Goal: Task Accomplishment & Management: Use online tool/utility

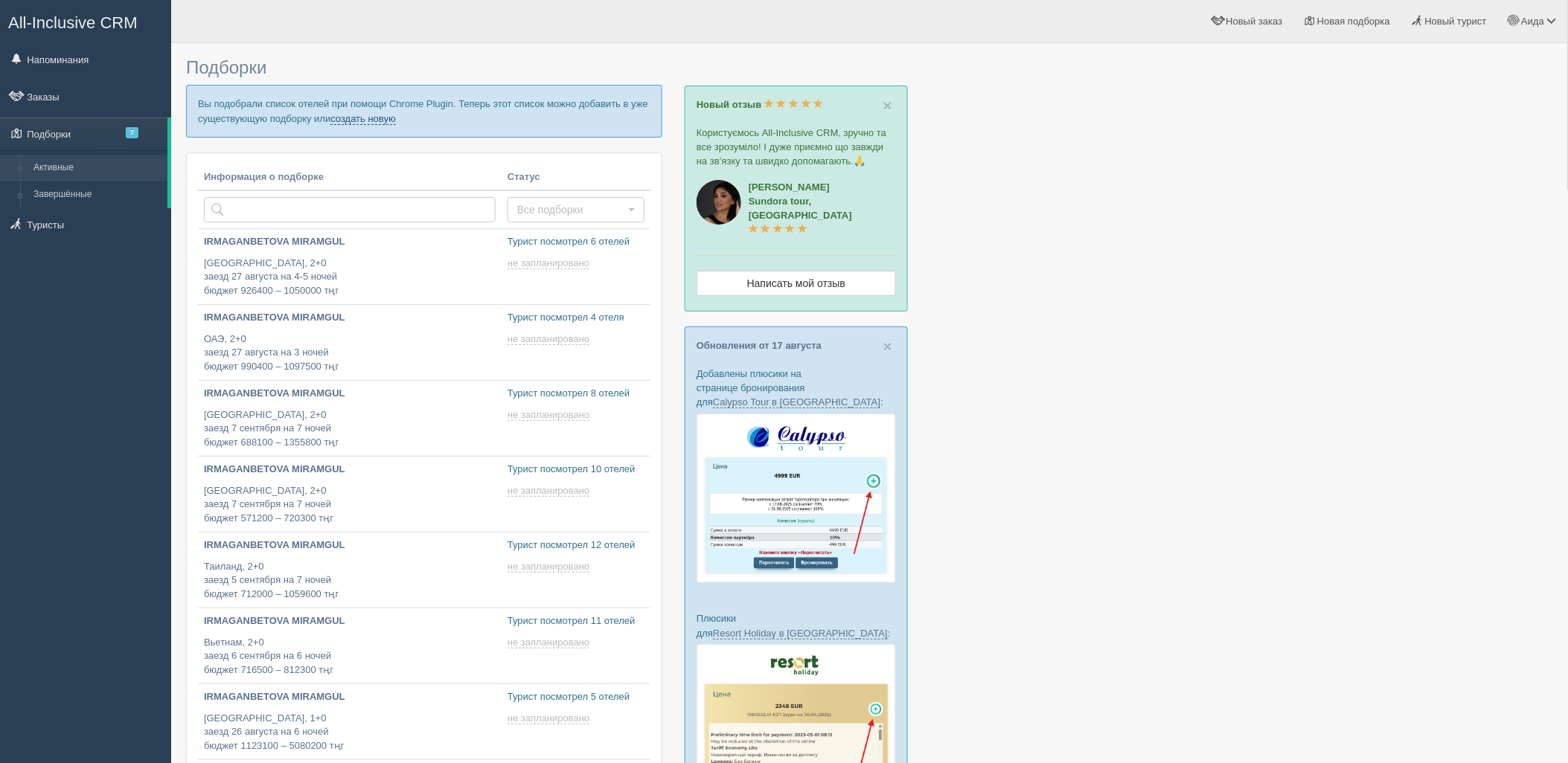
click at [360, 117] on link "создать новую" at bounding box center [363, 119] width 66 height 12
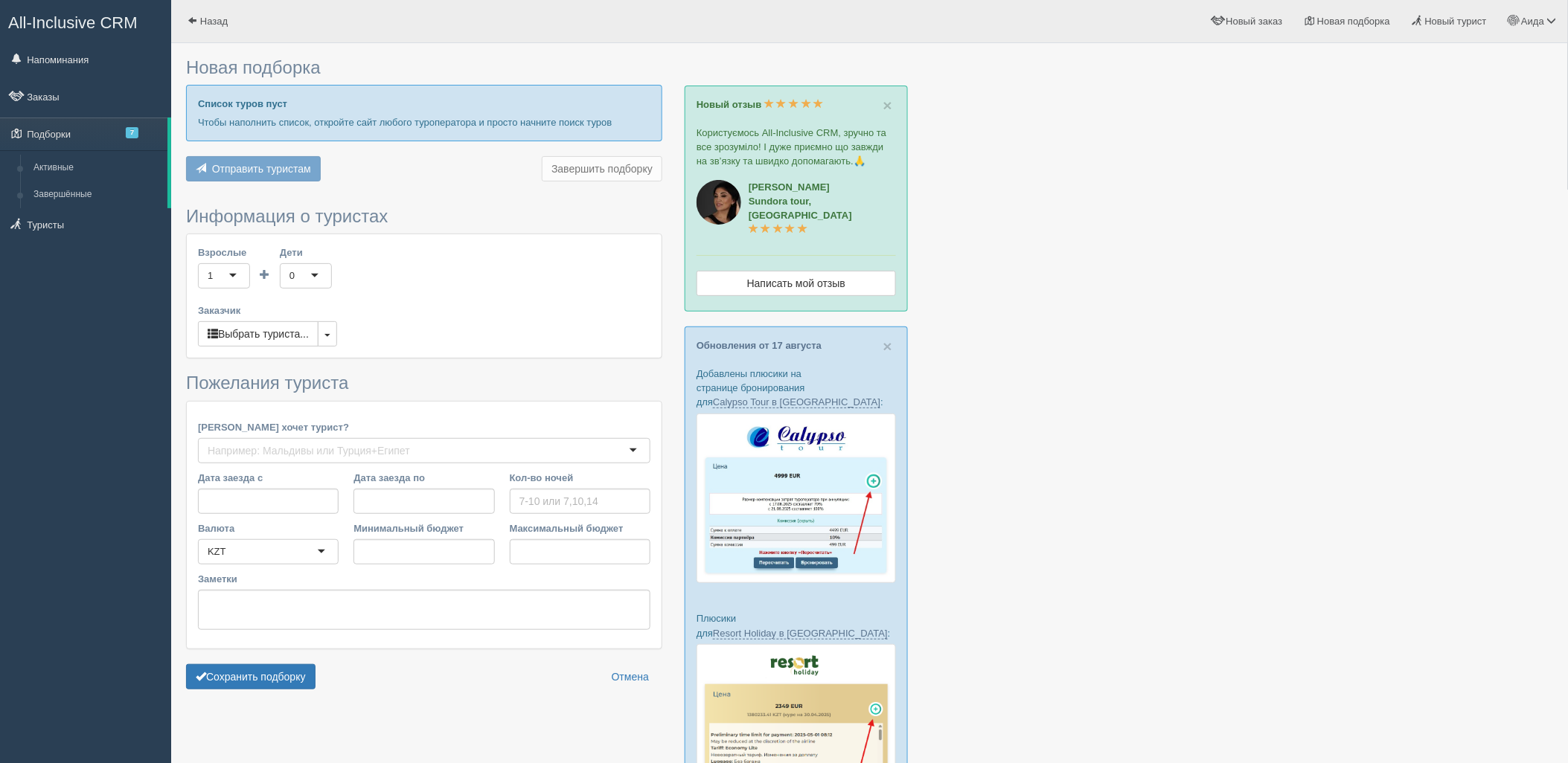
type input "3"
type input "1192100"
type input "1477300"
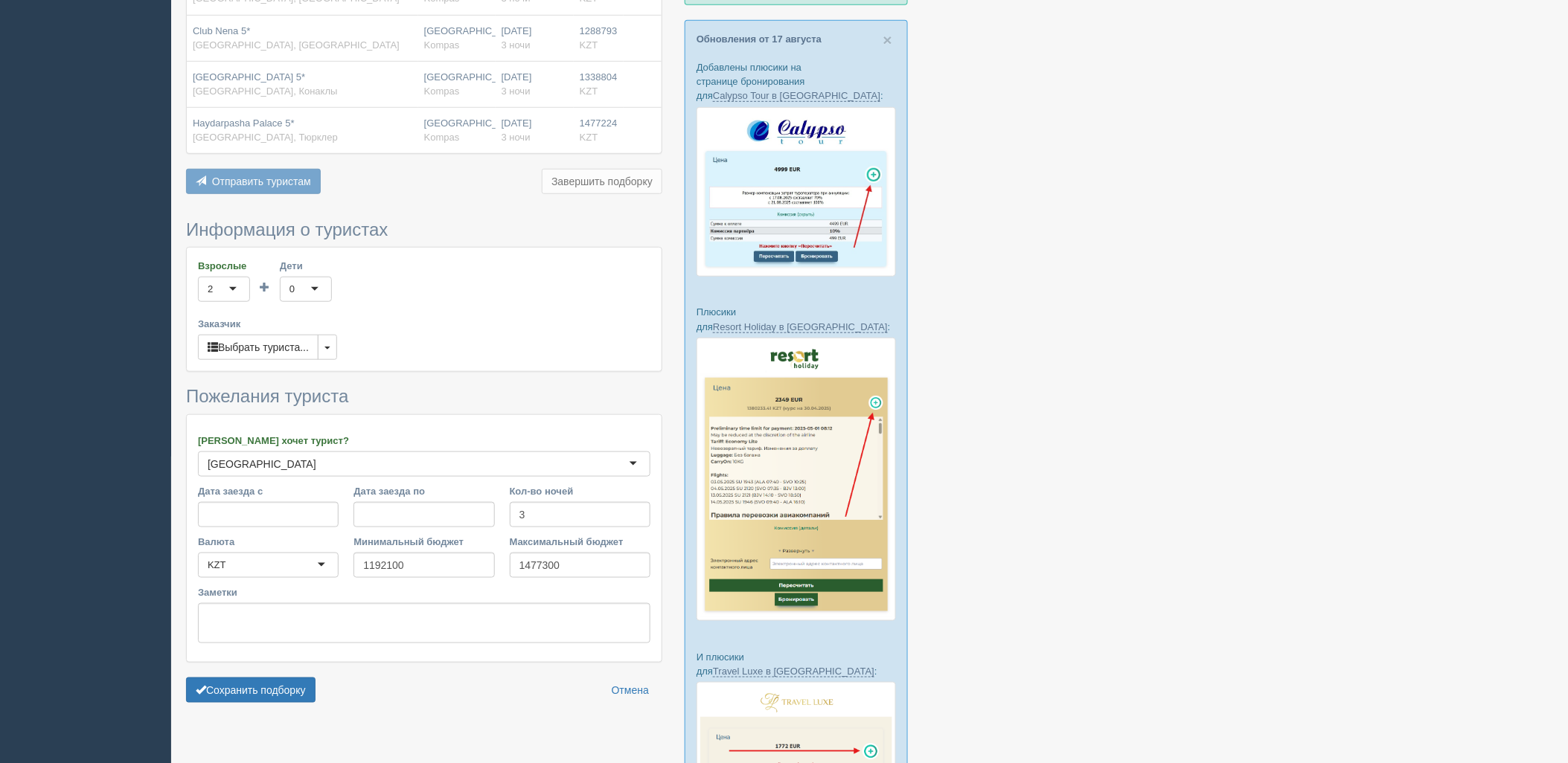
scroll to position [324, 0]
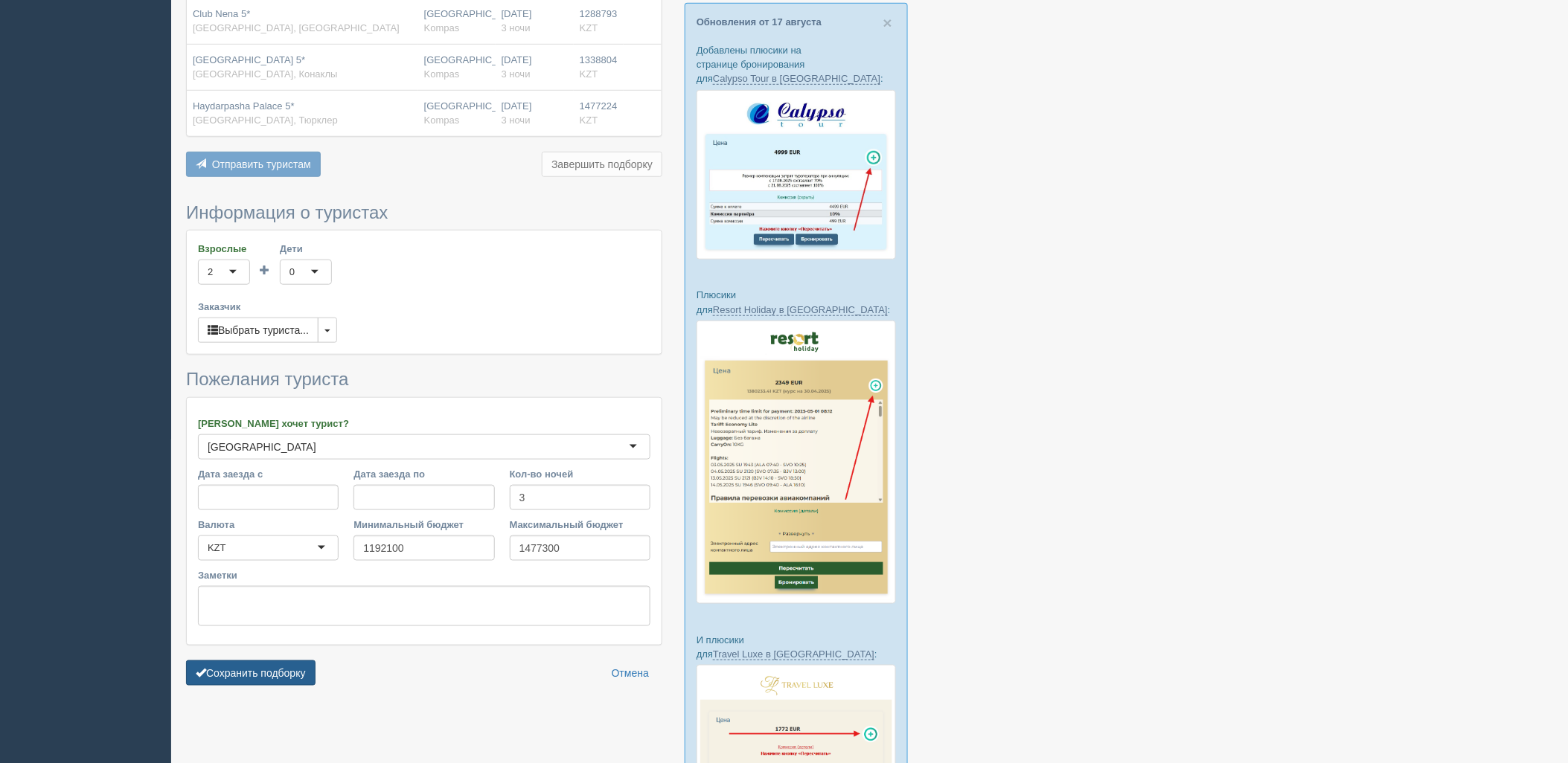
click at [248, 671] on button "Сохранить подборку" at bounding box center [251, 673] width 130 height 25
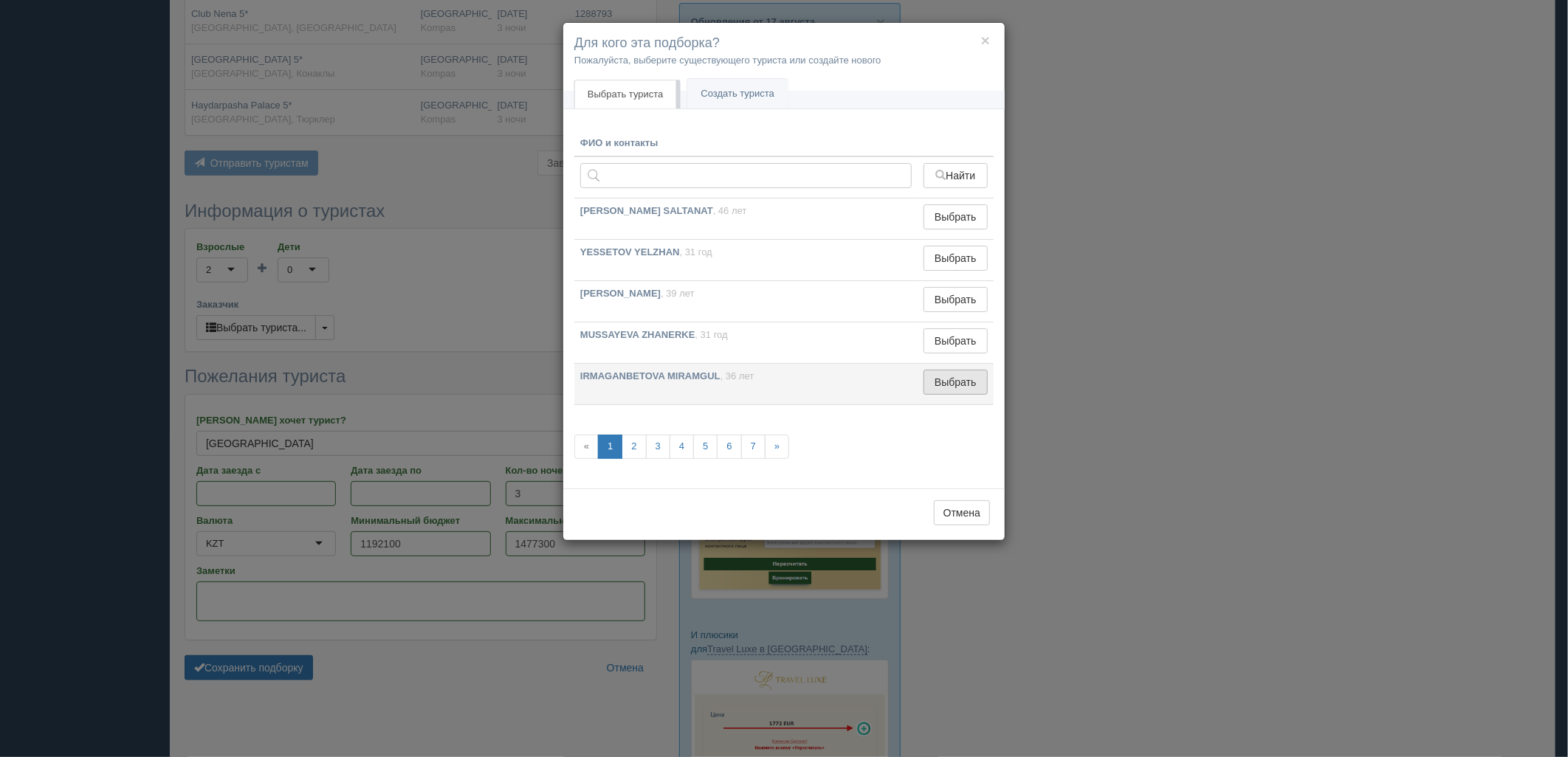
click at [956, 391] on button "Выбрать" at bounding box center [956, 382] width 64 height 25
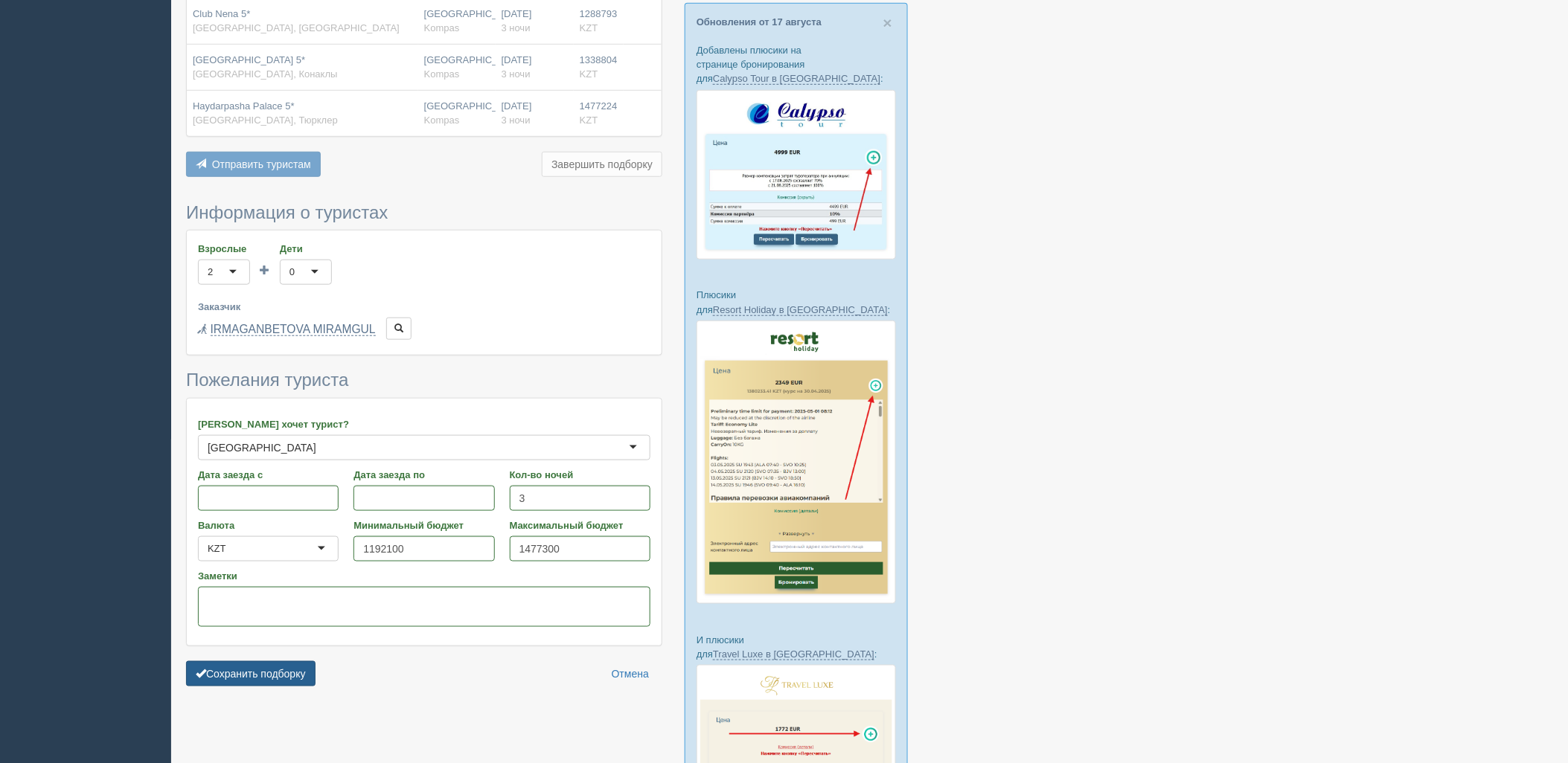
click at [276, 667] on button "Сохранить подборку" at bounding box center [251, 674] width 130 height 25
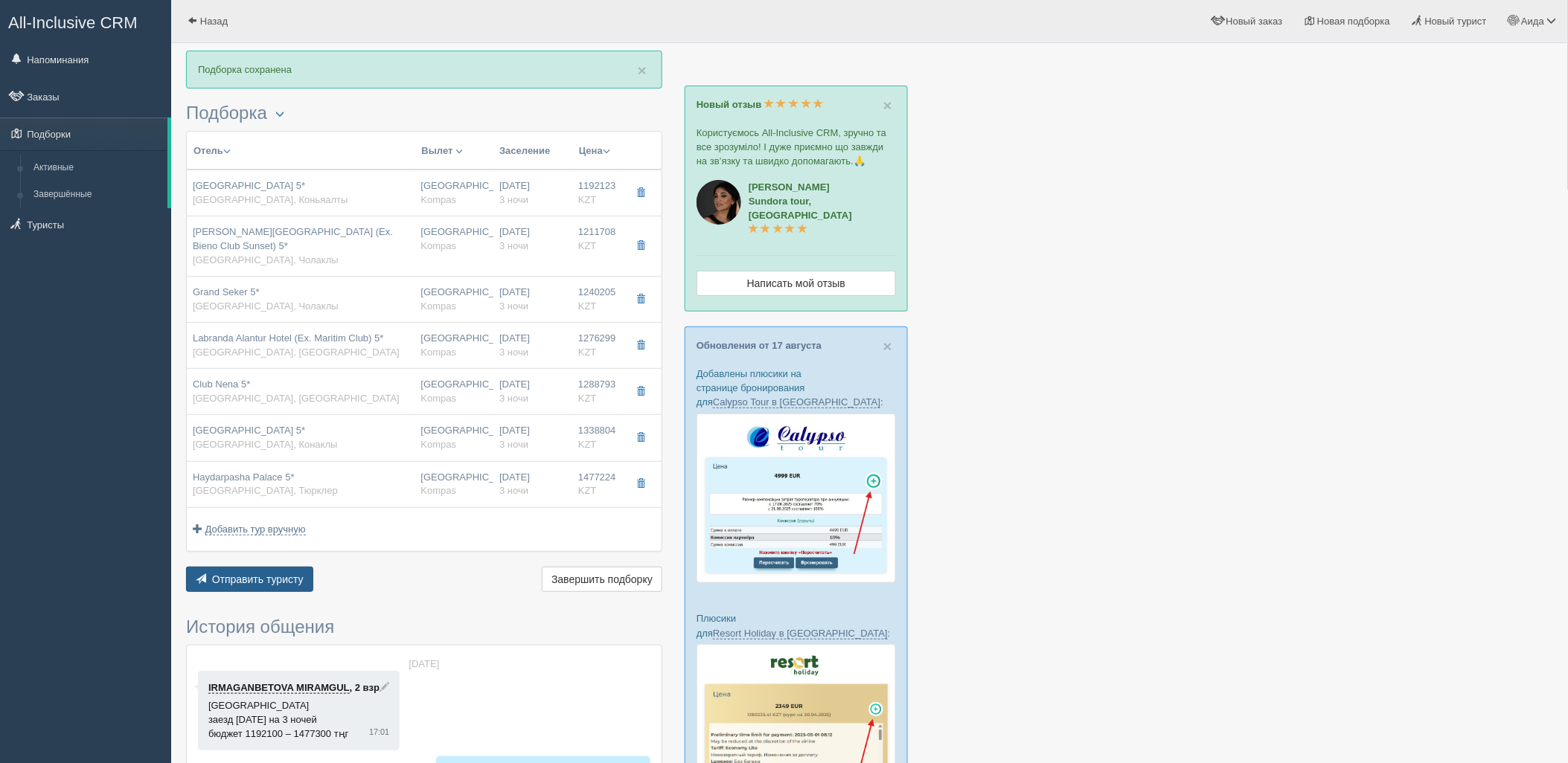
click at [254, 588] on button "Отправить туристу Отправить" at bounding box center [249, 580] width 127 height 25
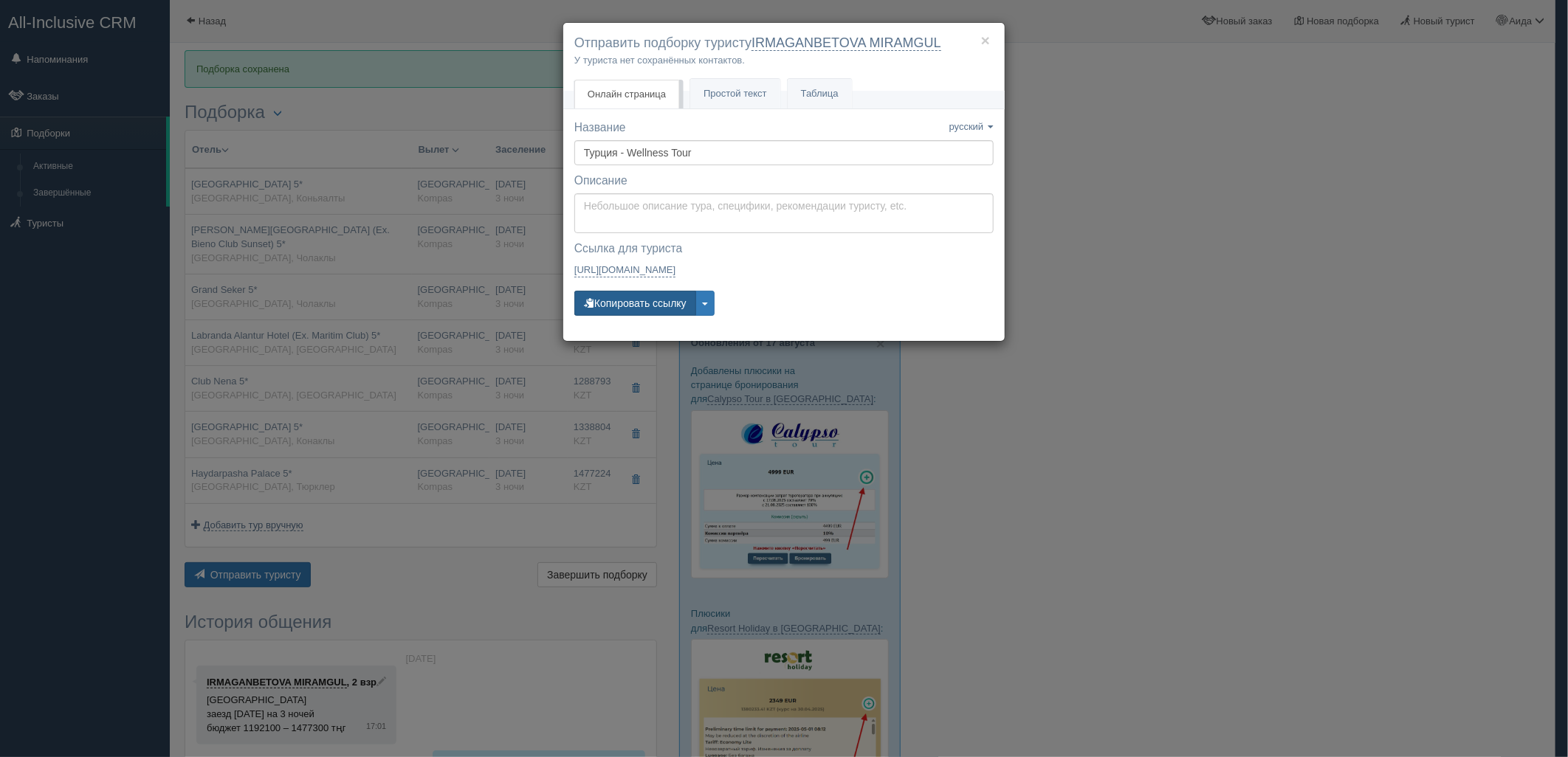
click at [661, 299] on button "Копировать ссылку" at bounding box center [635, 303] width 122 height 25
click at [651, 303] on button "Копировать ссылку" at bounding box center [635, 303] width 122 height 25
click at [665, 301] on button "Копировать ссылку" at bounding box center [635, 303] width 122 height 25
